Goal: Information Seeking & Learning: Learn about a topic

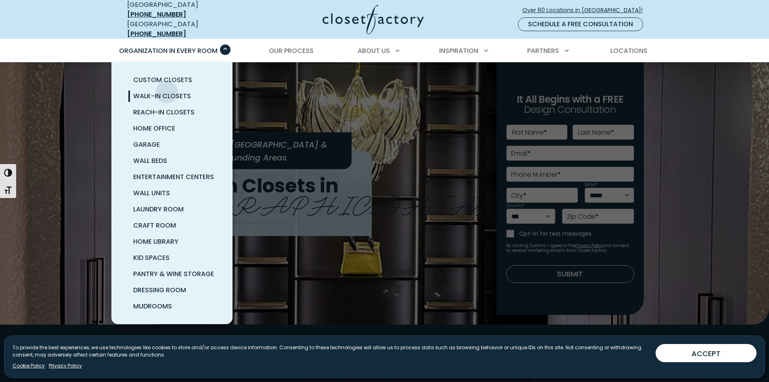
click at [167, 91] on span "Walk-In Closets" at bounding box center [162, 95] width 58 height 9
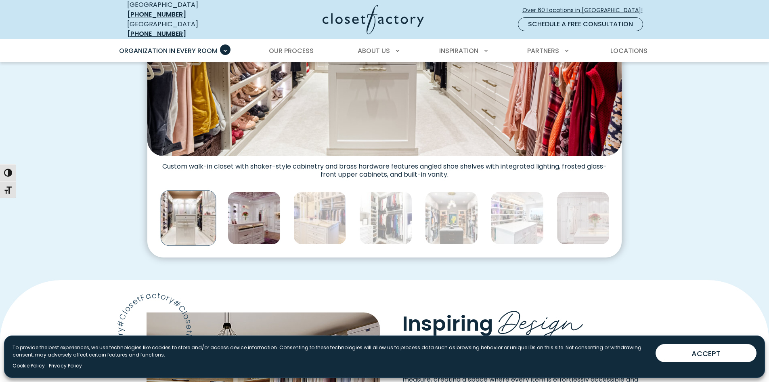
scroll to position [404, 0]
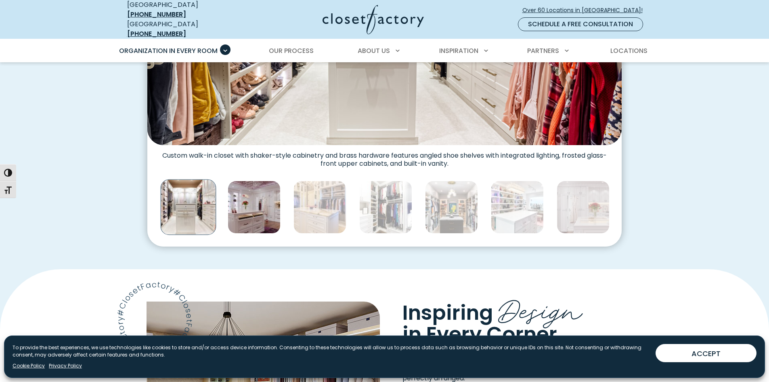
click at [239, 203] on img "Thumbnail Gallery" at bounding box center [254, 206] width 53 height 53
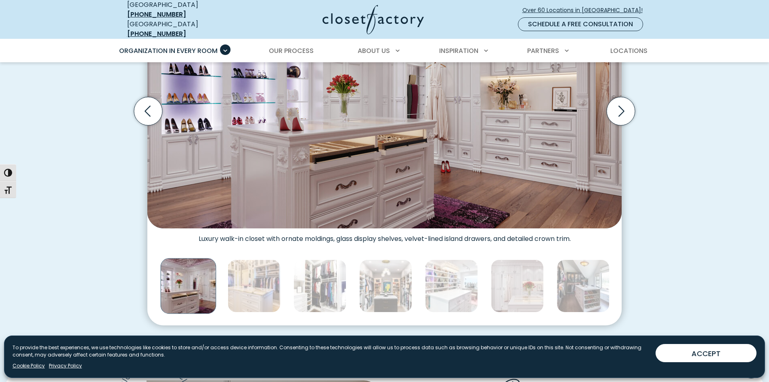
scroll to position [242, 0]
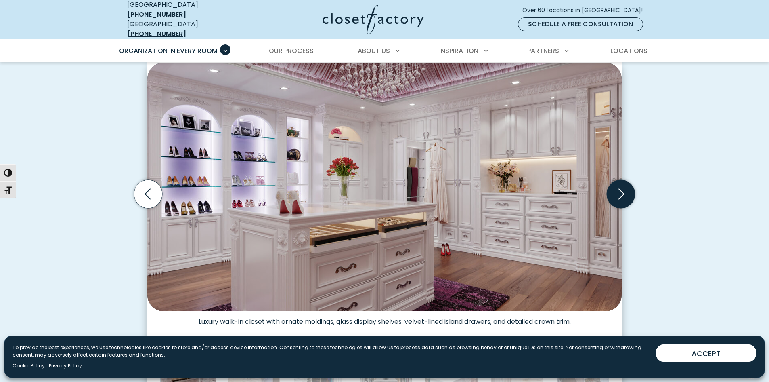
click at [616, 193] on icon "Next slide" at bounding box center [621, 194] width 28 height 28
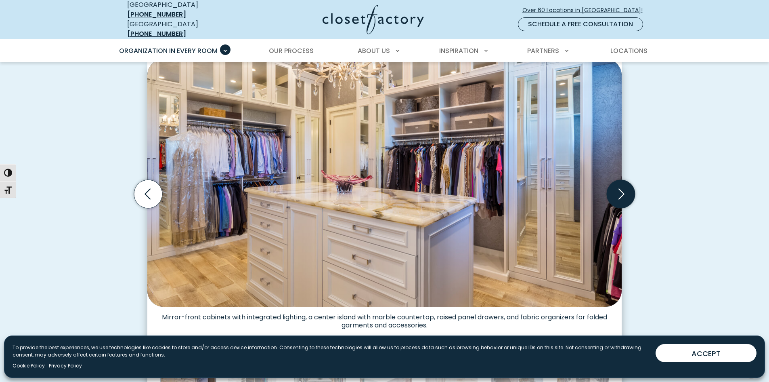
click at [616, 193] on icon "Next slide" at bounding box center [621, 194] width 28 height 28
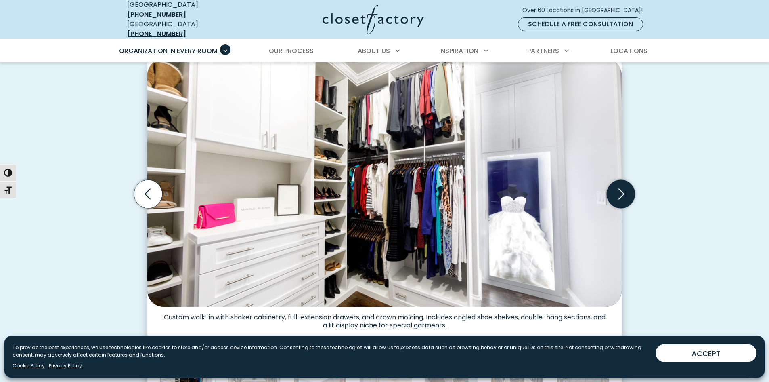
click at [617, 188] on icon "Next slide" at bounding box center [621, 194] width 28 height 28
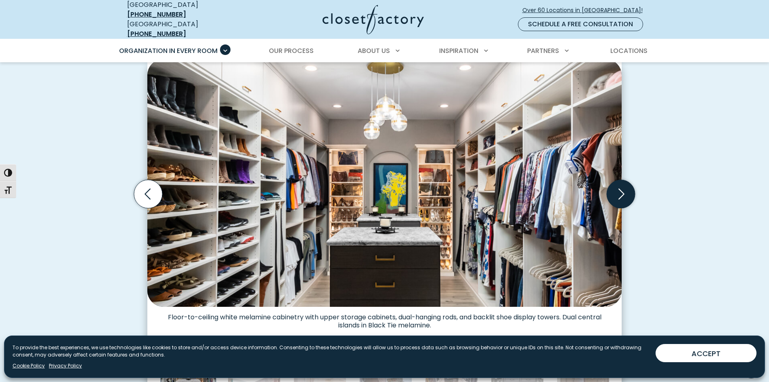
click at [615, 187] on icon "Next slide" at bounding box center [621, 194] width 28 height 28
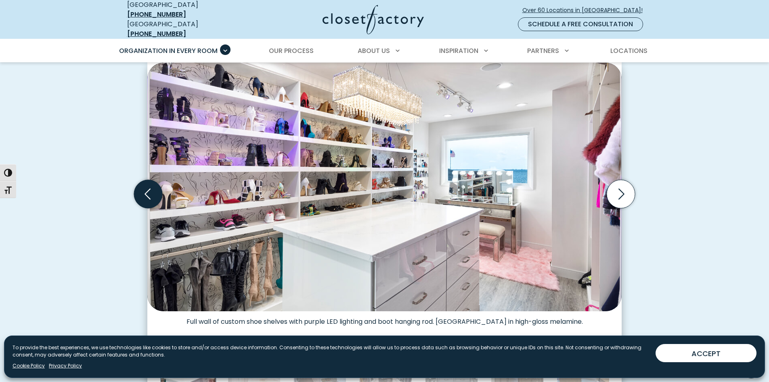
click at [152, 193] on icon "Previous slide" at bounding box center [148, 194] width 28 height 28
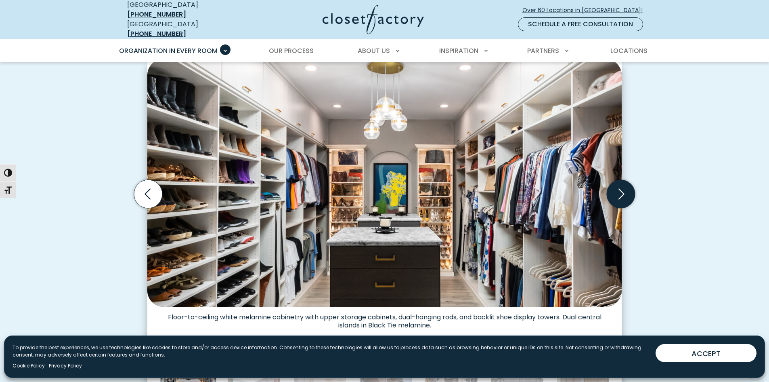
click at [623, 183] on icon "Next slide" at bounding box center [621, 194] width 28 height 28
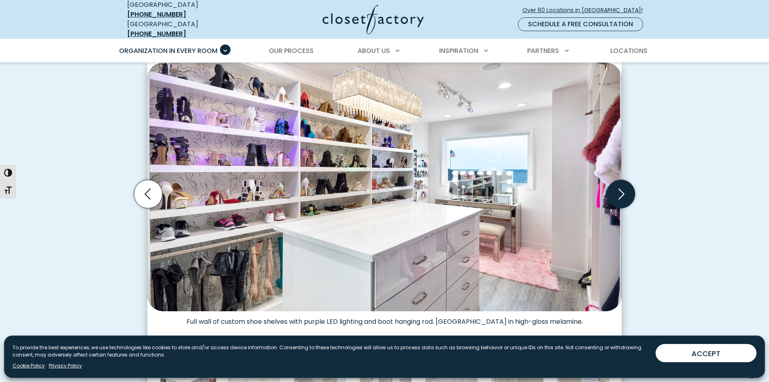
click at [623, 183] on icon "Next slide" at bounding box center [621, 194] width 28 height 28
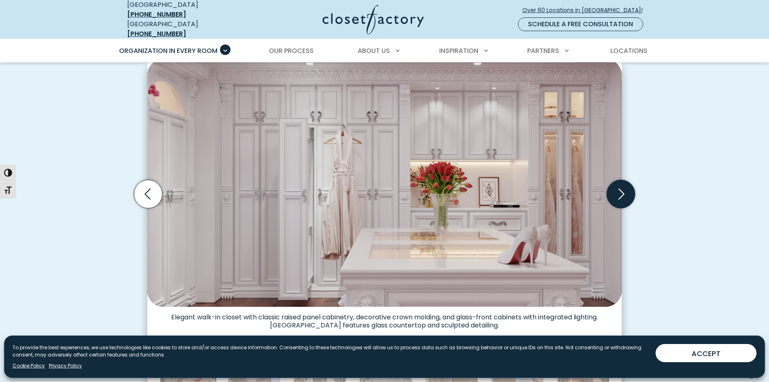
click at [623, 183] on icon "Next slide" at bounding box center [621, 194] width 28 height 28
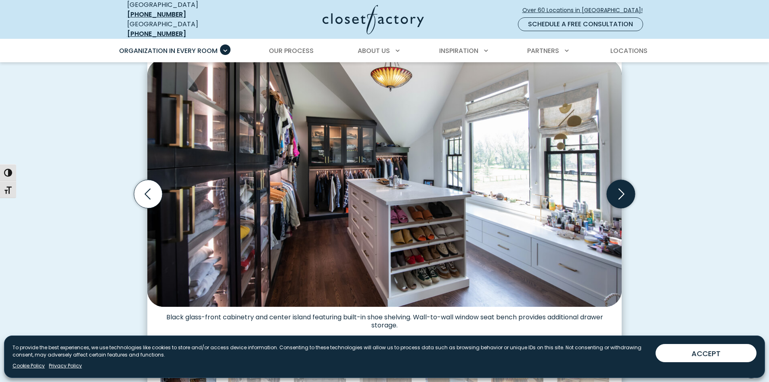
click at [623, 183] on icon "Next slide" at bounding box center [621, 194] width 28 height 28
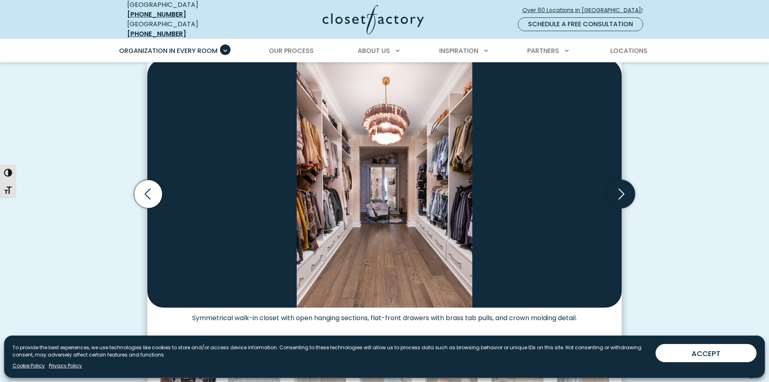
click at [623, 183] on icon "Next slide" at bounding box center [621, 194] width 28 height 28
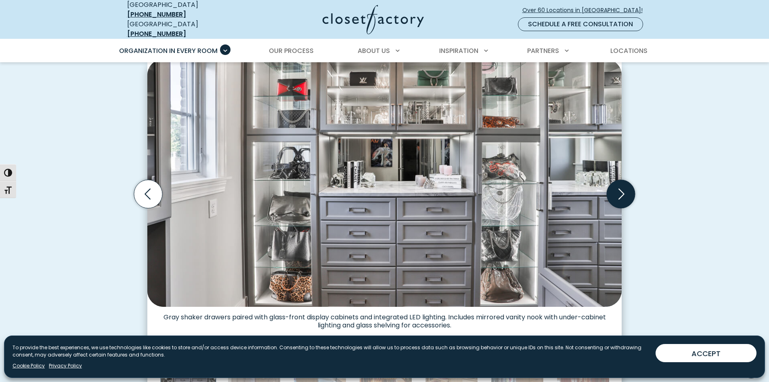
click at [623, 183] on icon "Next slide" at bounding box center [621, 194] width 28 height 28
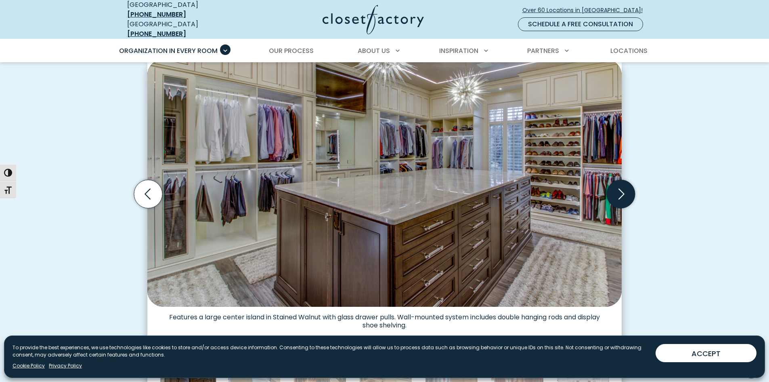
click at [623, 191] on icon "Next slide" at bounding box center [621, 194] width 28 height 28
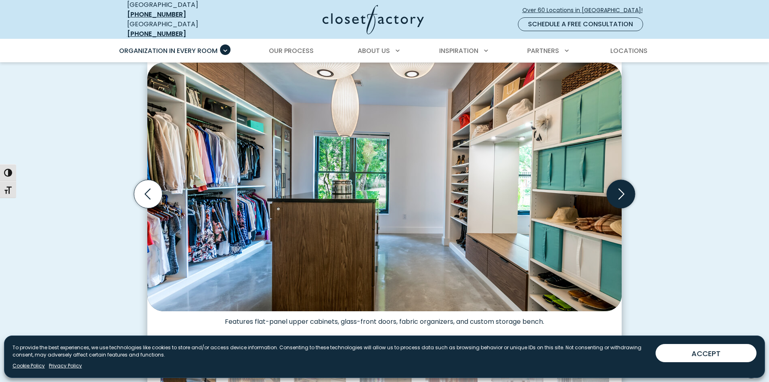
click at [623, 191] on icon "Next slide" at bounding box center [621, 194] width 28 height 28
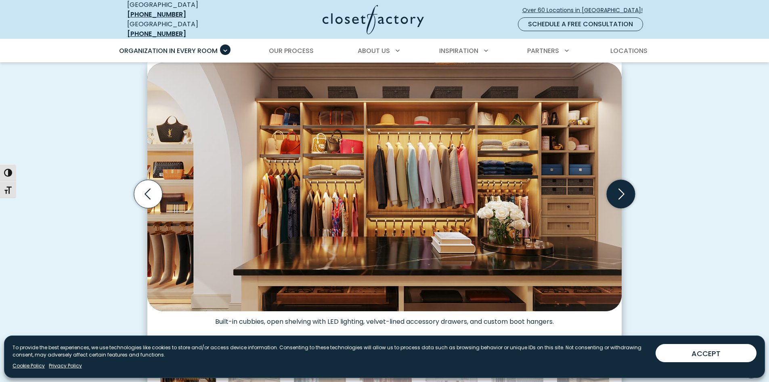
click at [623, 191] on icon "Next slide" at bounding box center [621, 194] width 28 height 28
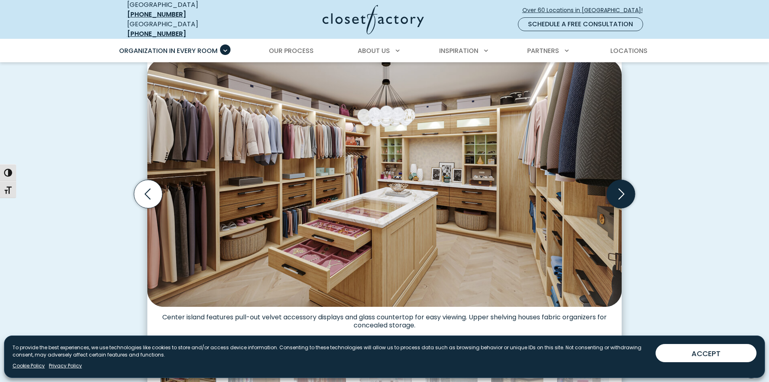
click at [623, 191] on icon "Next slide" at bounding box center [621, 194] width 28 height 28
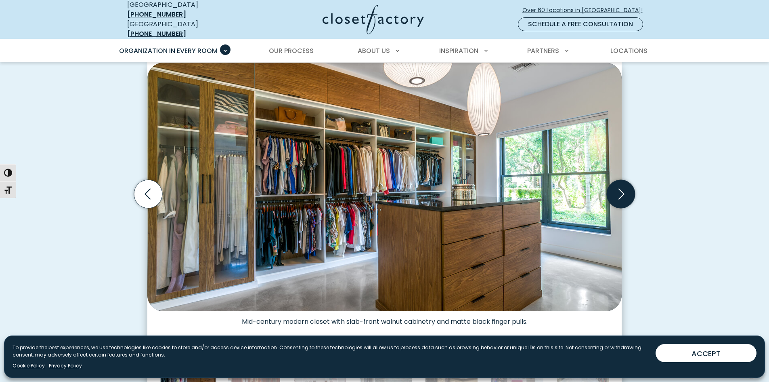
click at [623, 191] on icon "Next slide" at bounding box center [621, 194] width 28 height 28
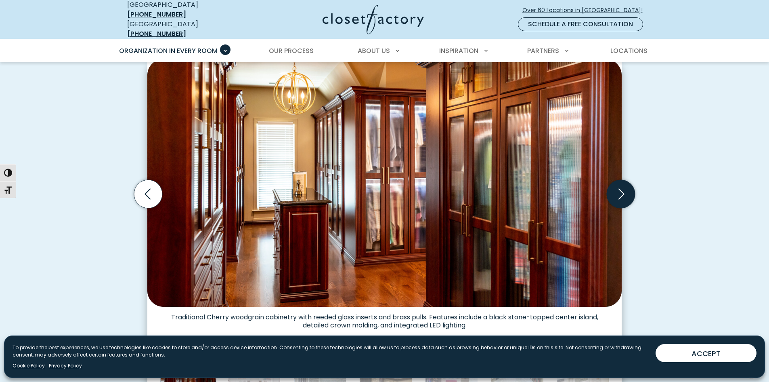
click at [623, 191] on icon "Next slide" at bounding box center [621, 194] width 28 height 28
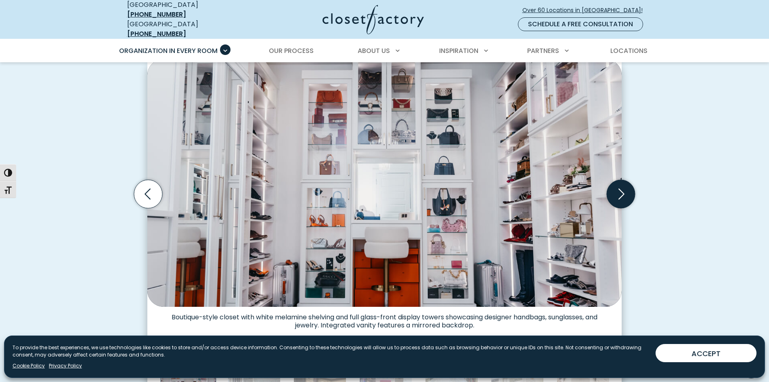
click at [623, 191] on icon "Next slide" at bounding box center [621, 194] width 28 height 28
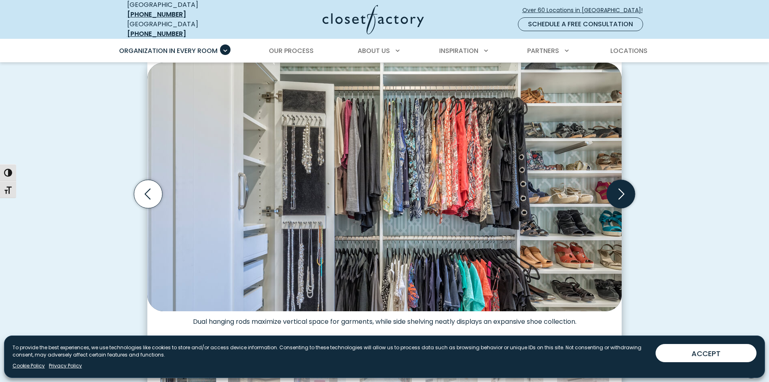
click at [612, 191] on icon "Next slide" at bounding box center [621, 194] width 28 height 28
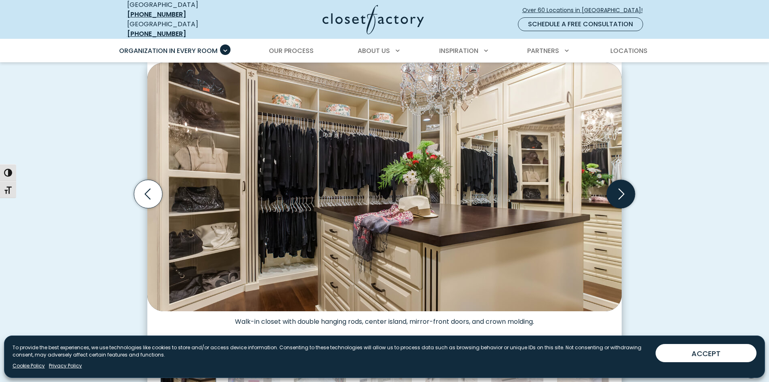
click at [612, 190] on icon "Next slide" at bounding box center [621, 194] width 28 height 28
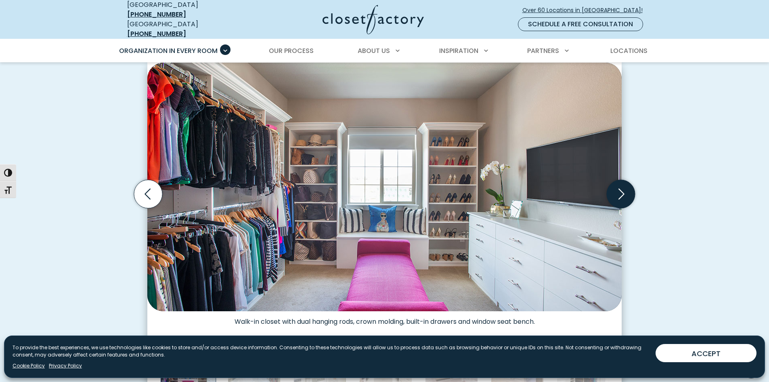
click at [612, 190] on icon "Next slide" at bounding box center [621, 194] width 28 height 28
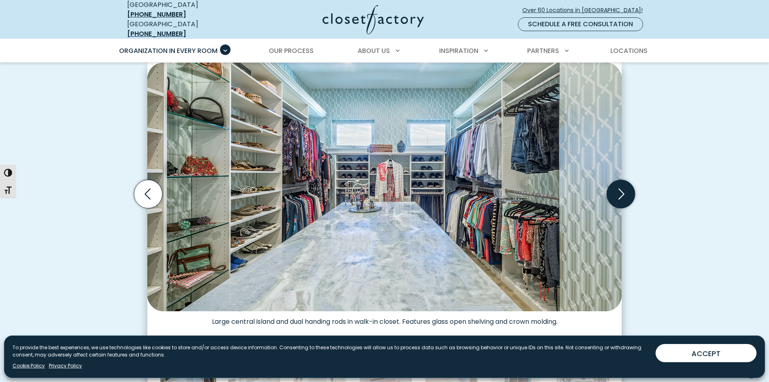
click at [627, 193] on icon "Next slide" at bounding box center [621, 194] width 28 height 28
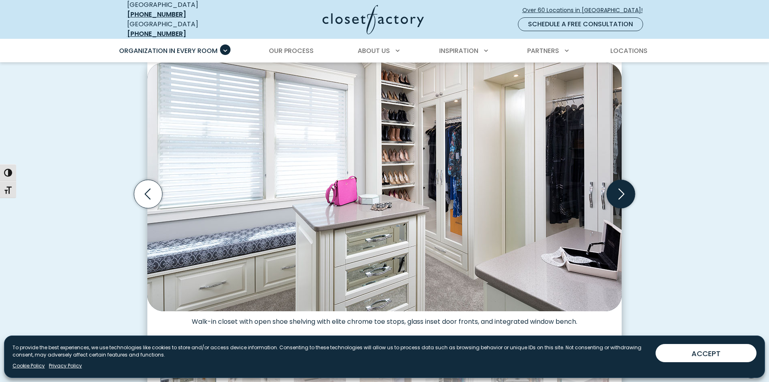
click at [627, 193] on icon "Next slide" at bounding box center [621, 194] width 28 height 28
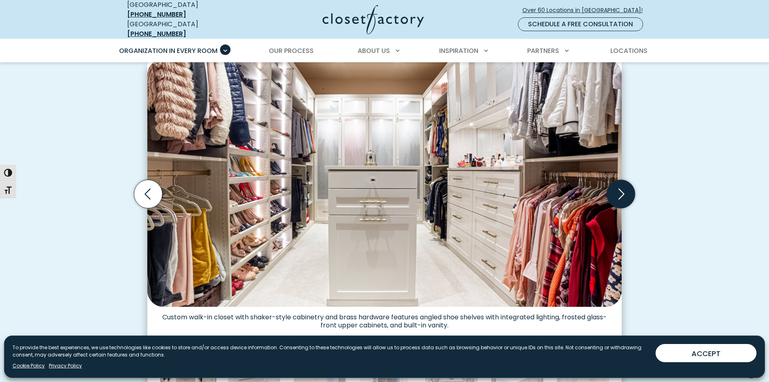
click at [627, 193] on icon "Next slide" at bounding box center [621, 194] width 28 height 28
